Goal: Information Seeking & Learning: Find specific fact

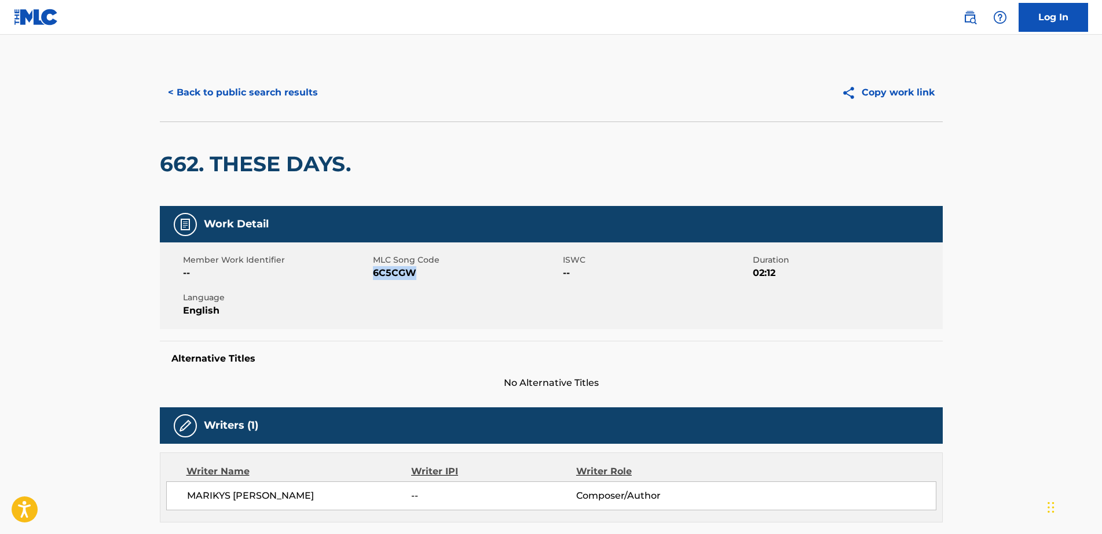
click at [266, 101] on button "< Back to public search results" at bounding box center [243, 92] width 166 height 29
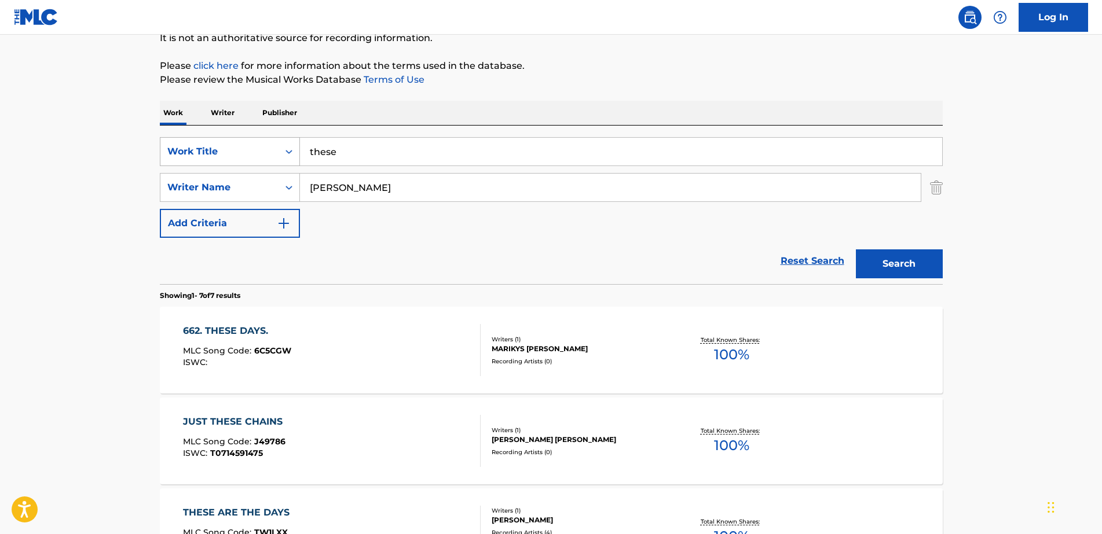
paste input "SEARCHIN' FOR MY RIZZLA"
drag, startPoint x: 364, startPoint y: 156, endPoint x: 271, endPoint y: 153, distance: 92.7
click at [271, 153] on div "SearchWithCriteriae8b37738-e798-4d90-b3e3-c5996e660a47 Work Title SEARCHIN' FOR…" at bounding box center [551, 151] width 783 height 29
type input "SEARCHIN' FOR MY RIZZLA"
click at [361, 152] on input "SEARCHIN' FOR MY RIZZLA" at bounding box center [621, 152] width 642 height 28
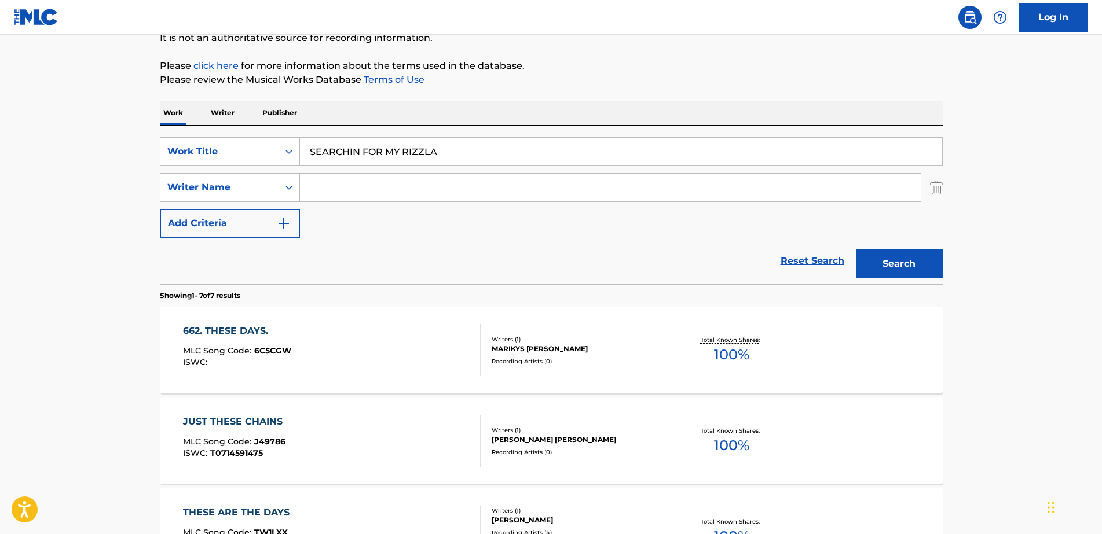
type input "SEARCHIN FOR MY RIZZLA"
click at [856, 249] on button "Search" at bounding box center [899, 263] width 87 height 29
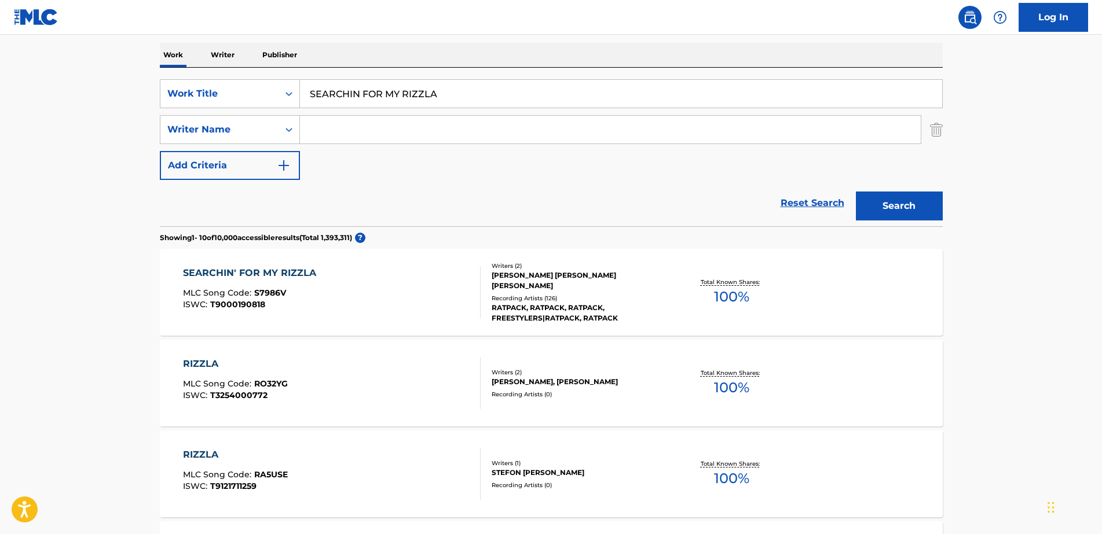
scroll to position [193, 0]
